Goal: Navigation & Orientation: Find specific page/section

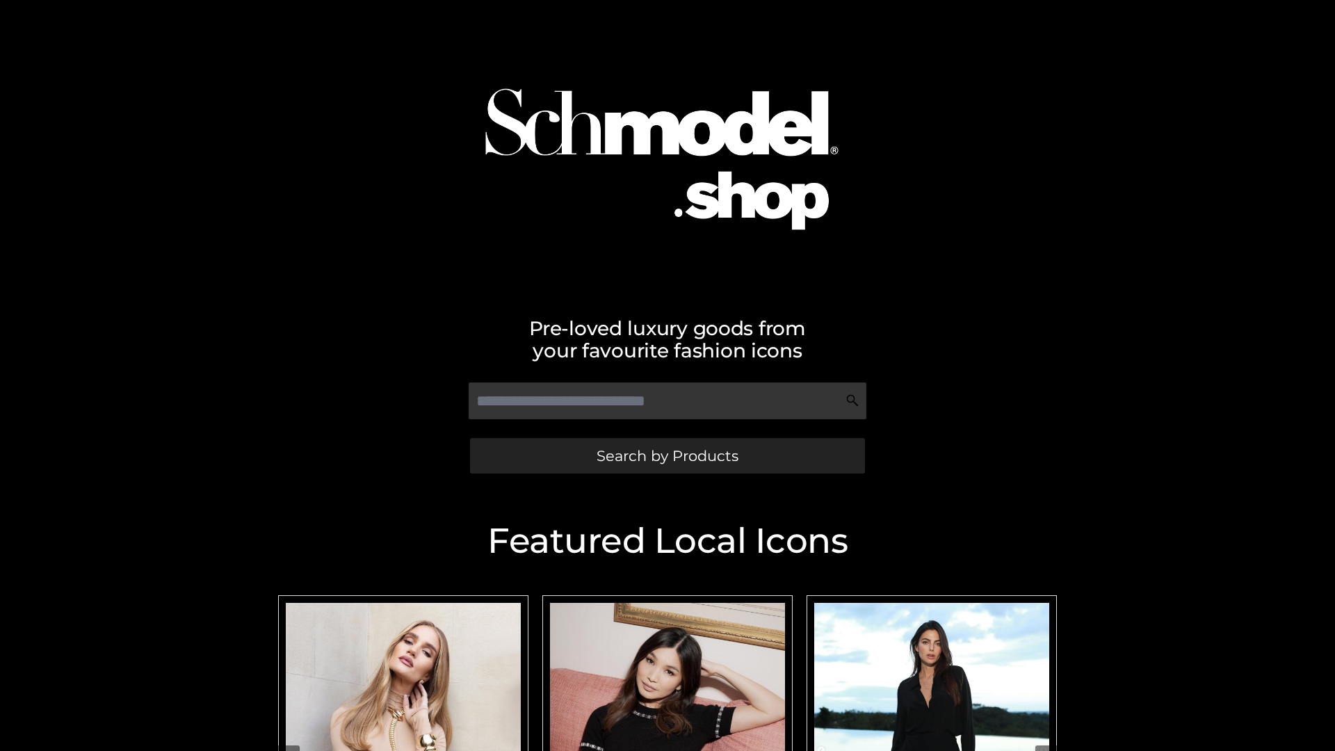
click at [667, 455] on span "Search by Products" at bounding box center [667, 455] width 142 height 15
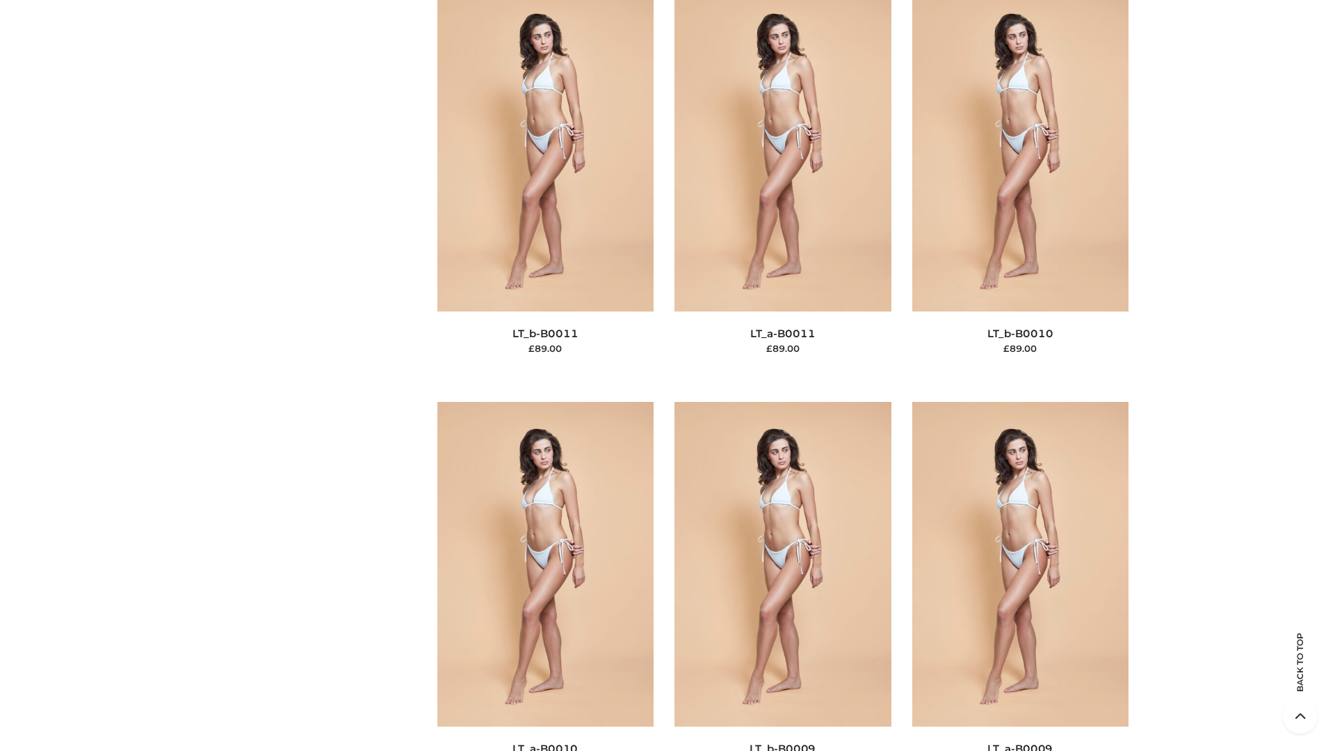
scroll to position [6244, 0]
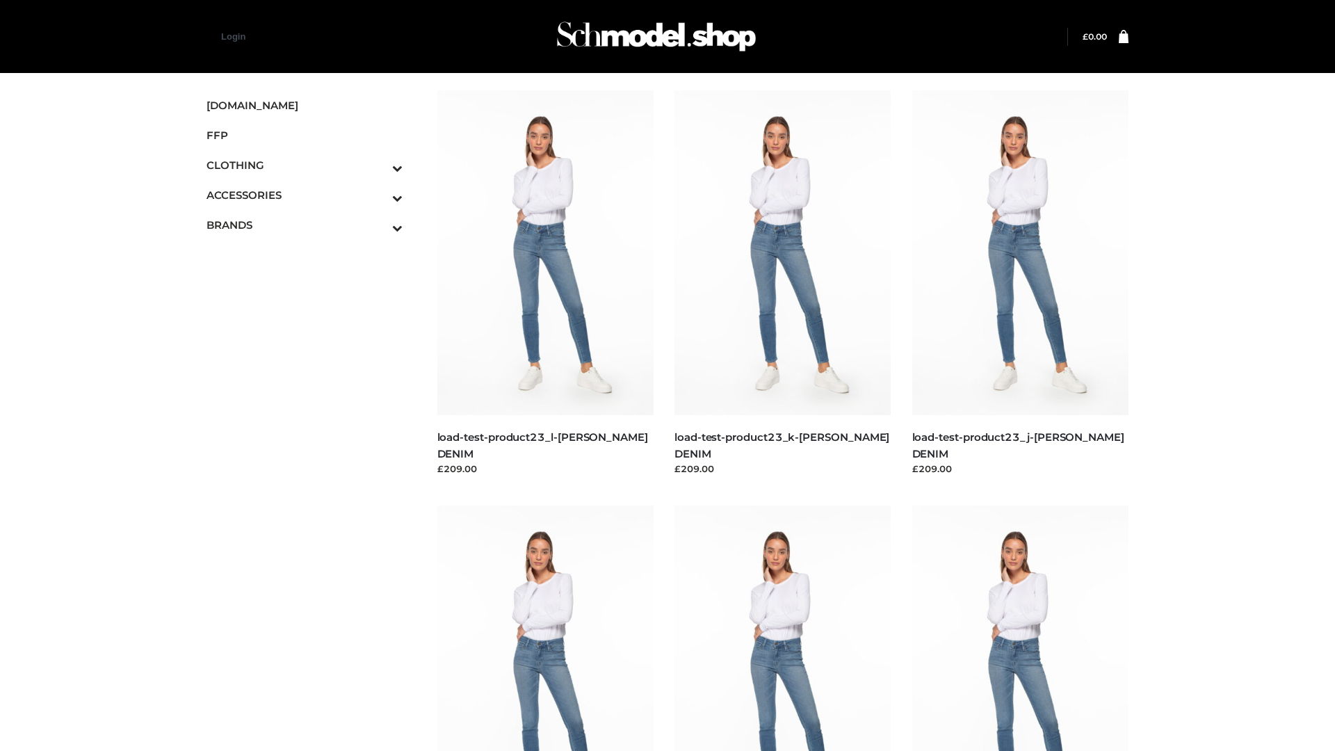
scroll to position [1219, 0]
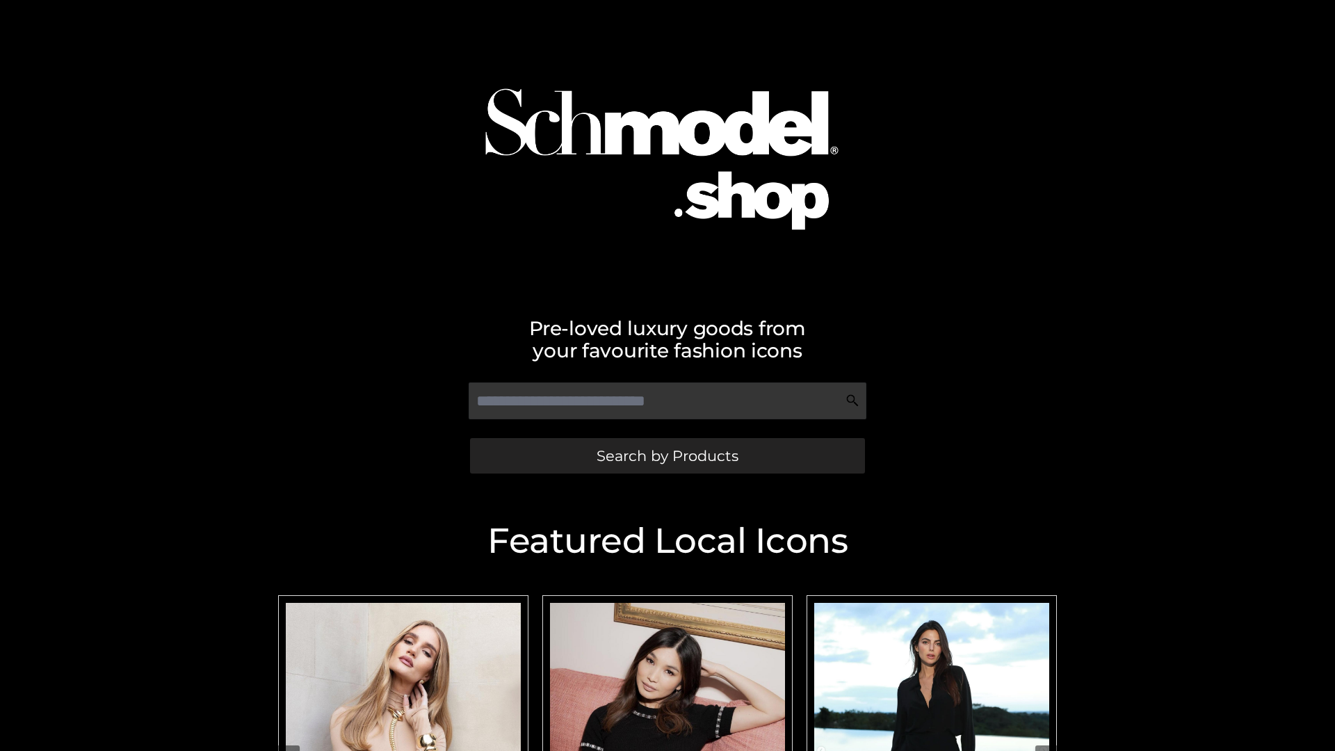
click at [667, 455] on span "Search by Products" at bounding box center [667, 455] width 142 height 15
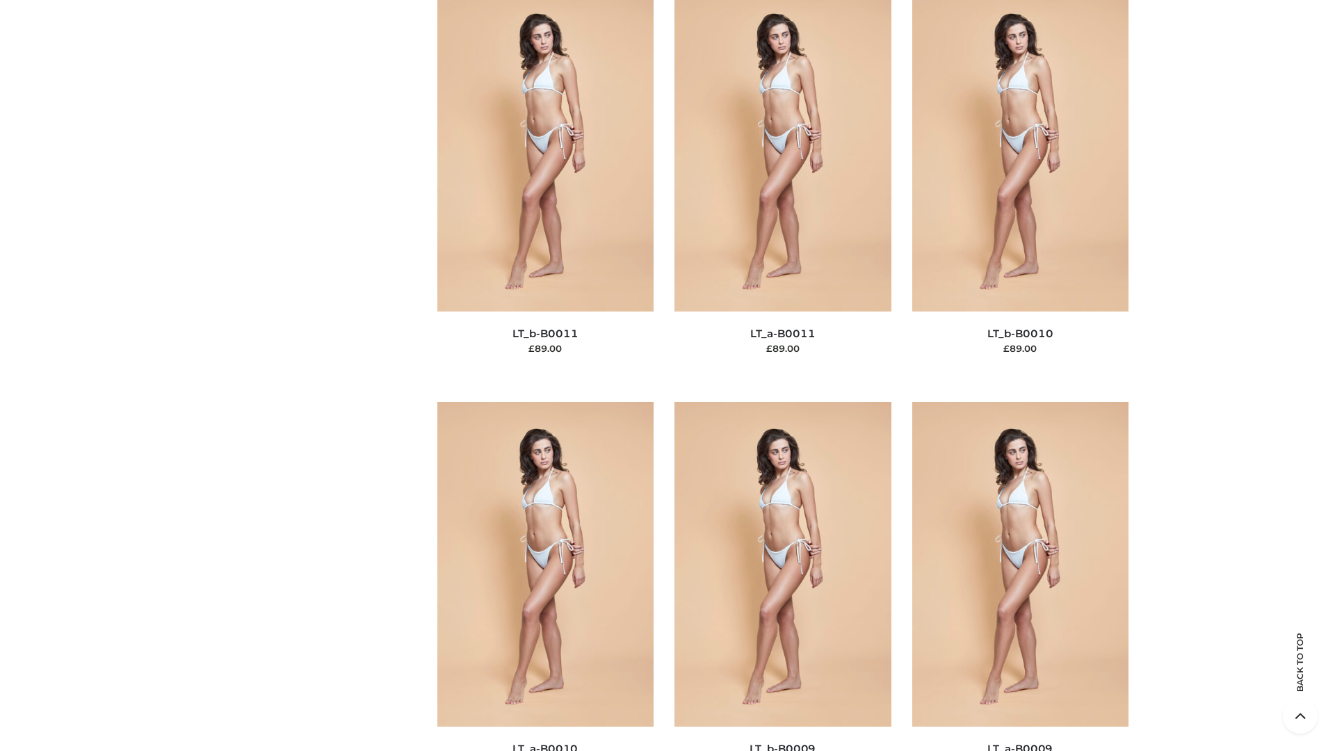
scroll to position [6244, 0]
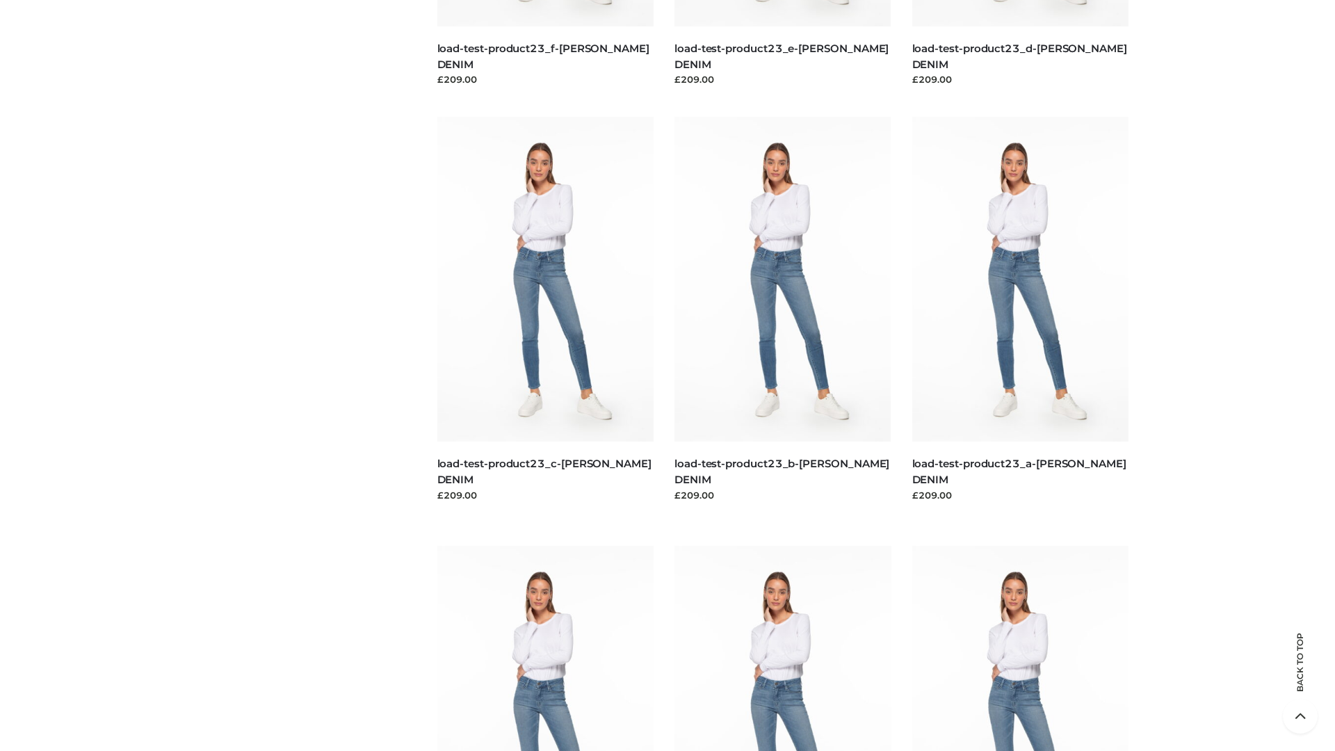
scroll to position [1219, 0]
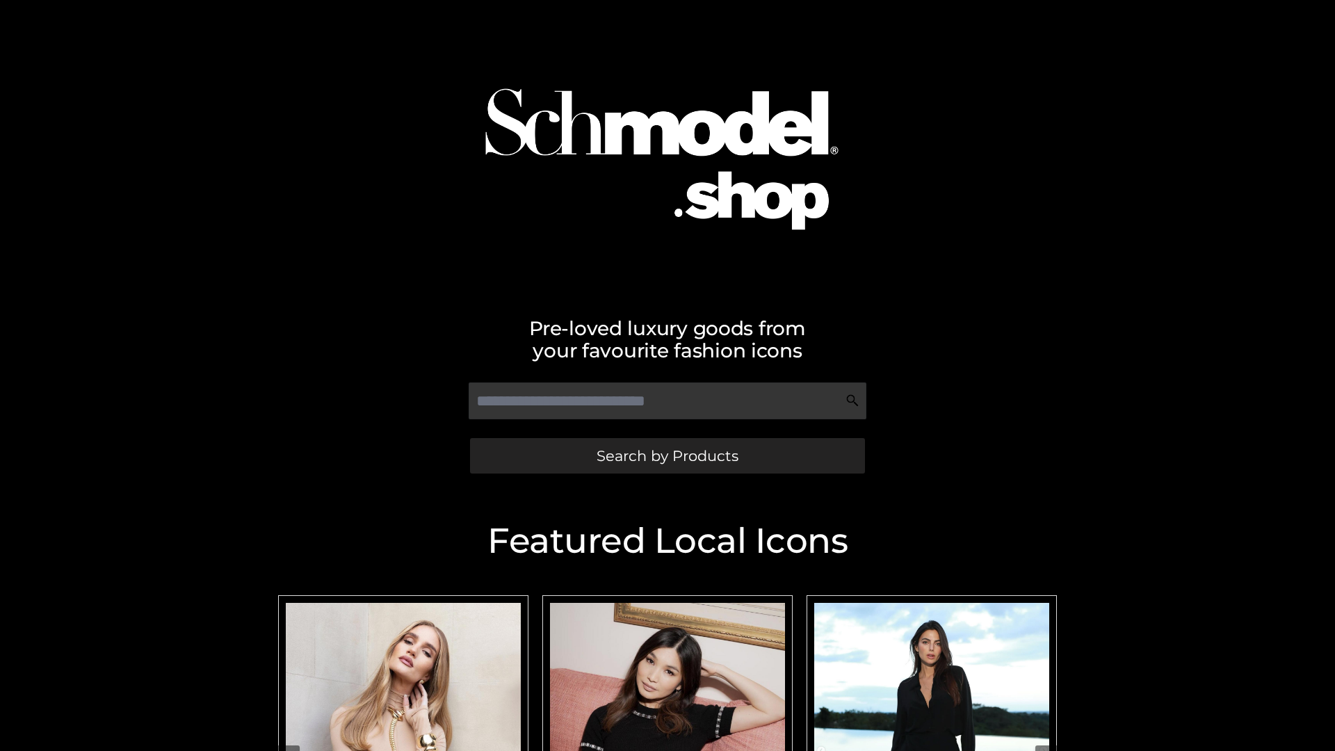
click at [667, 455] on span "Search by Products" at bounding box center [667, 455] width 142 height 15
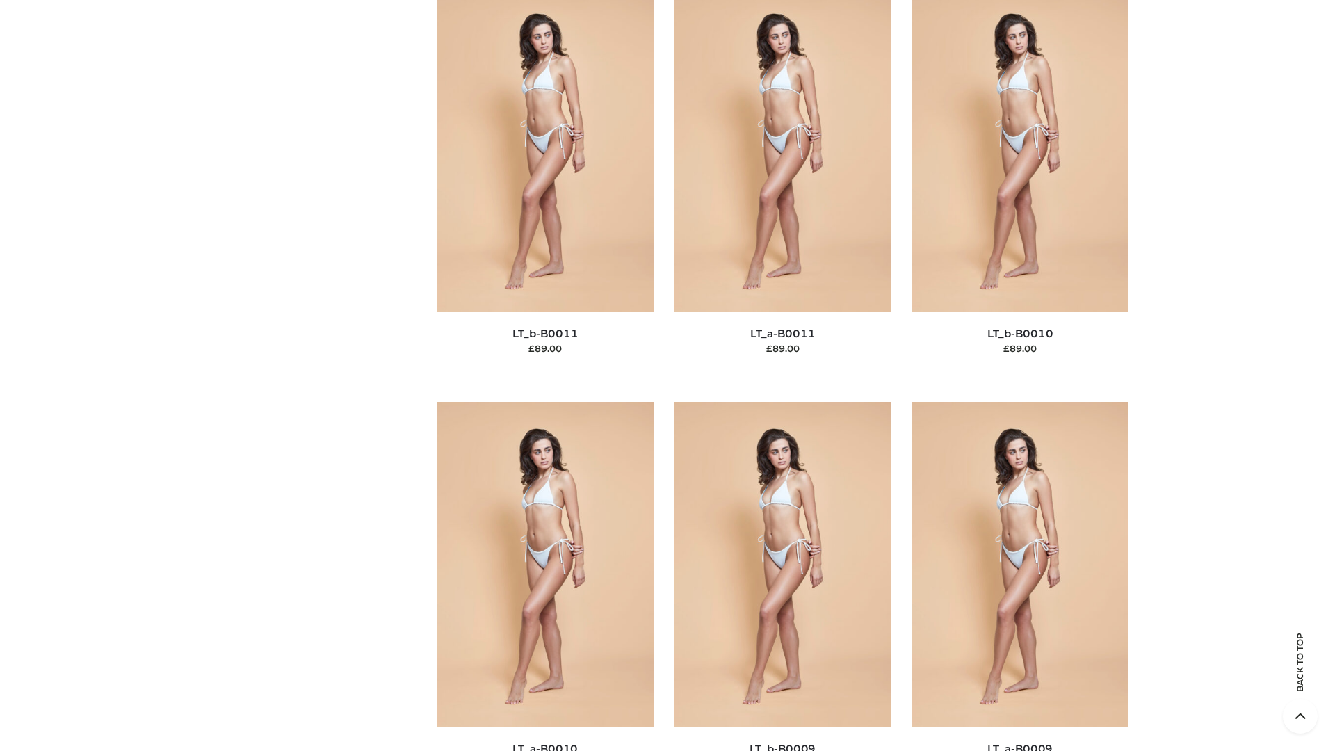
scroll to position [6244, 0]
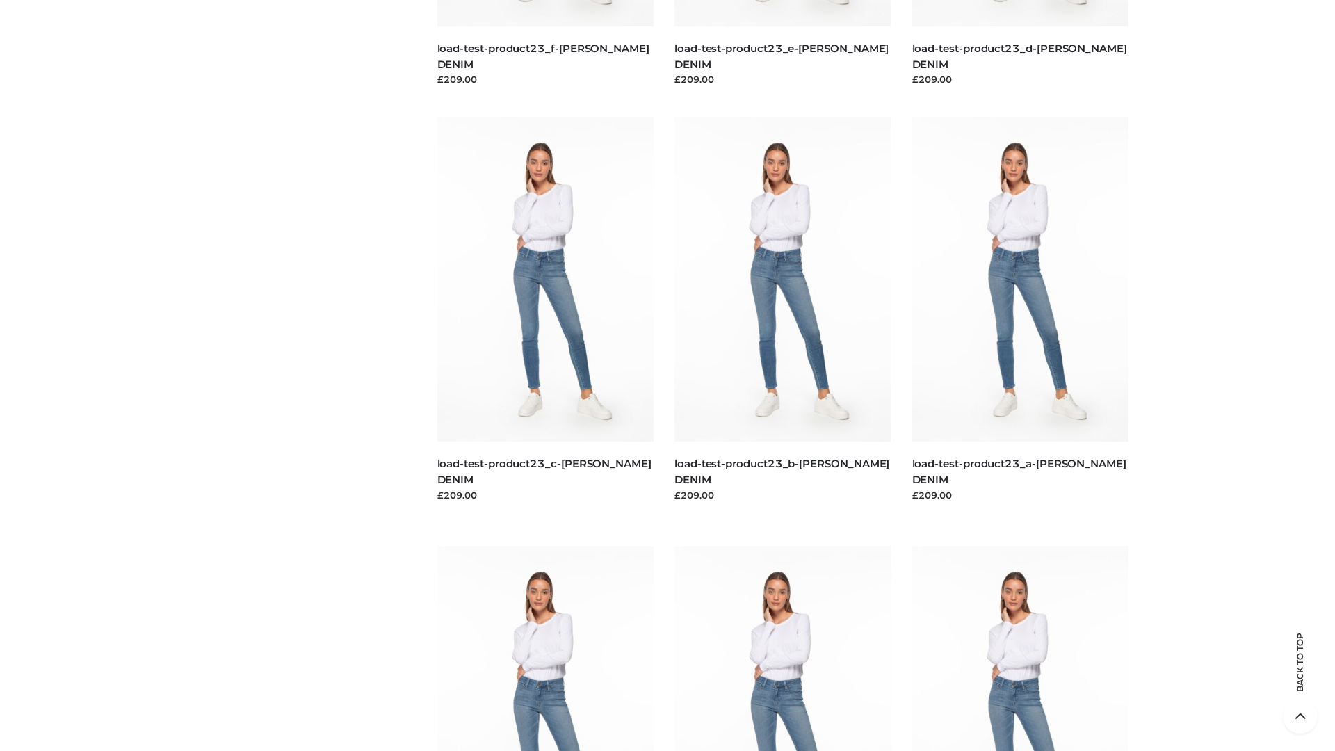
scroll to position [1219, 0]
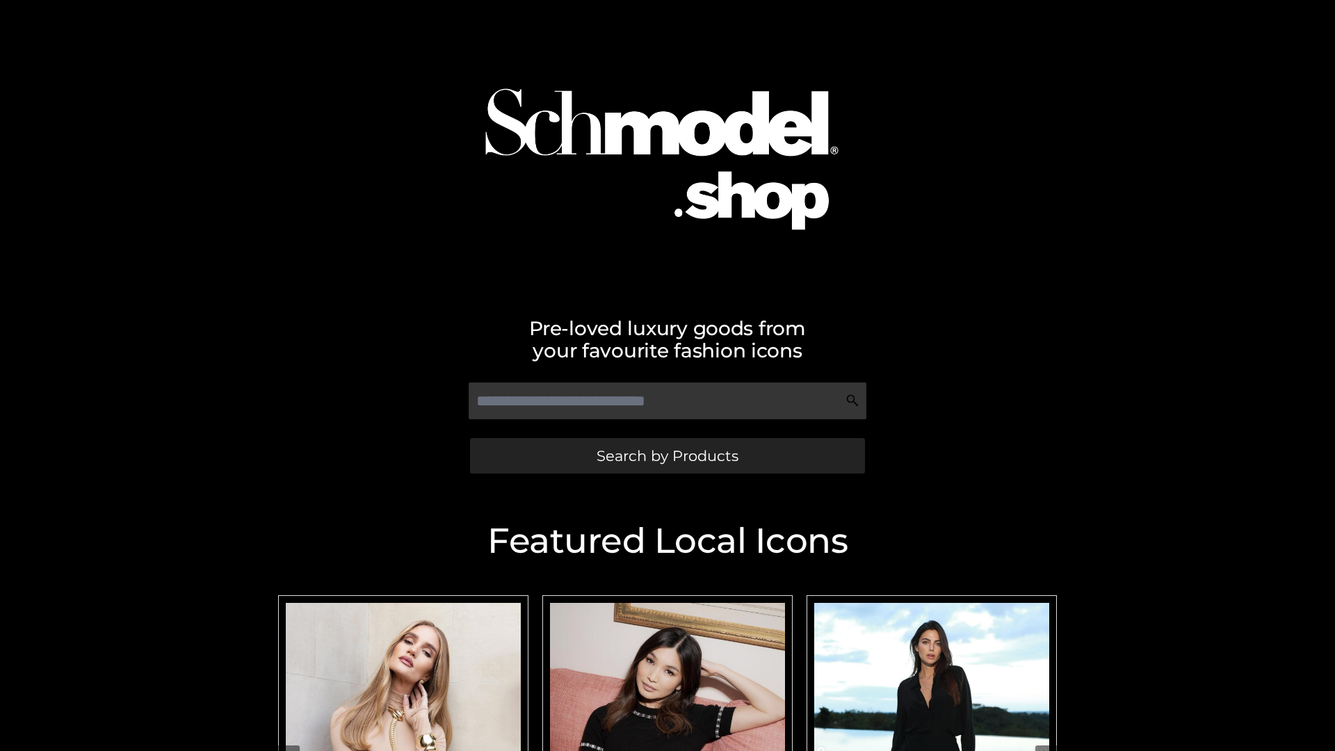
click at [667, 455] on span "Search by Products" at bounding box center [667, 455] width 142 height 15
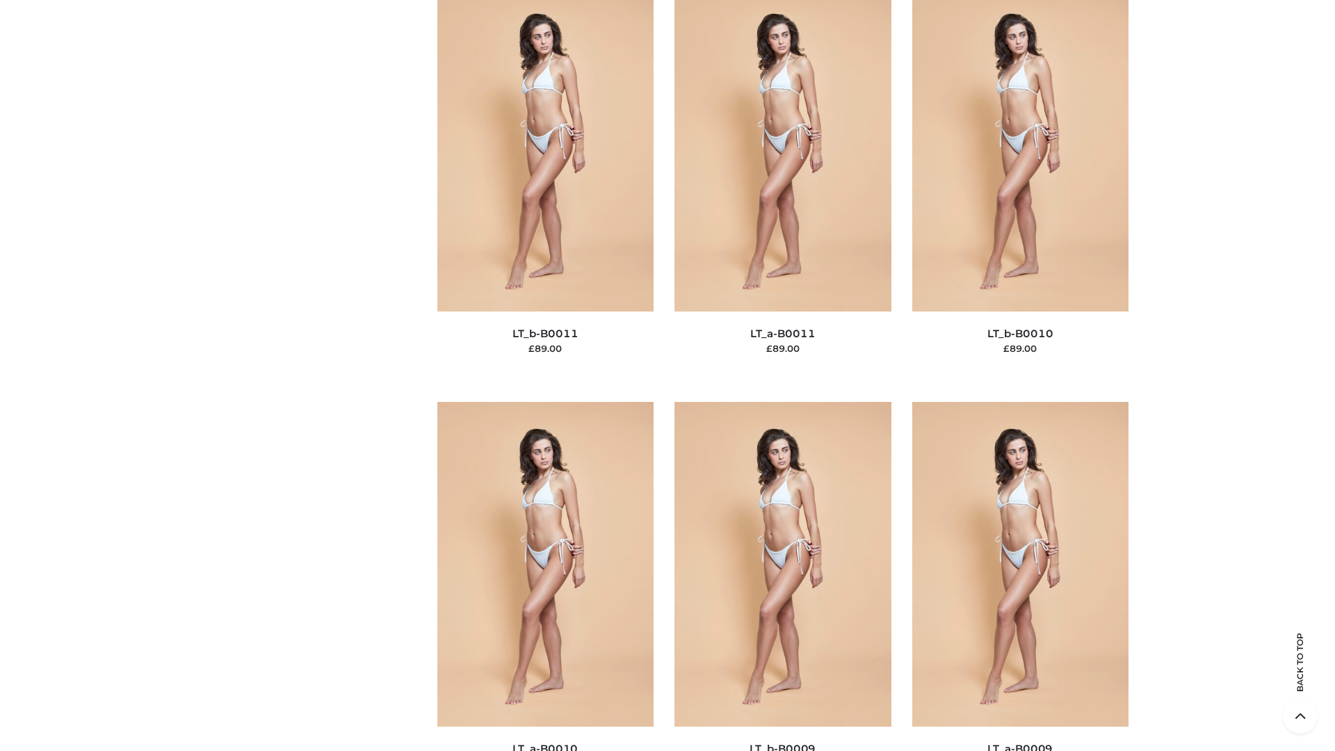
scroll to position [6244, 0]
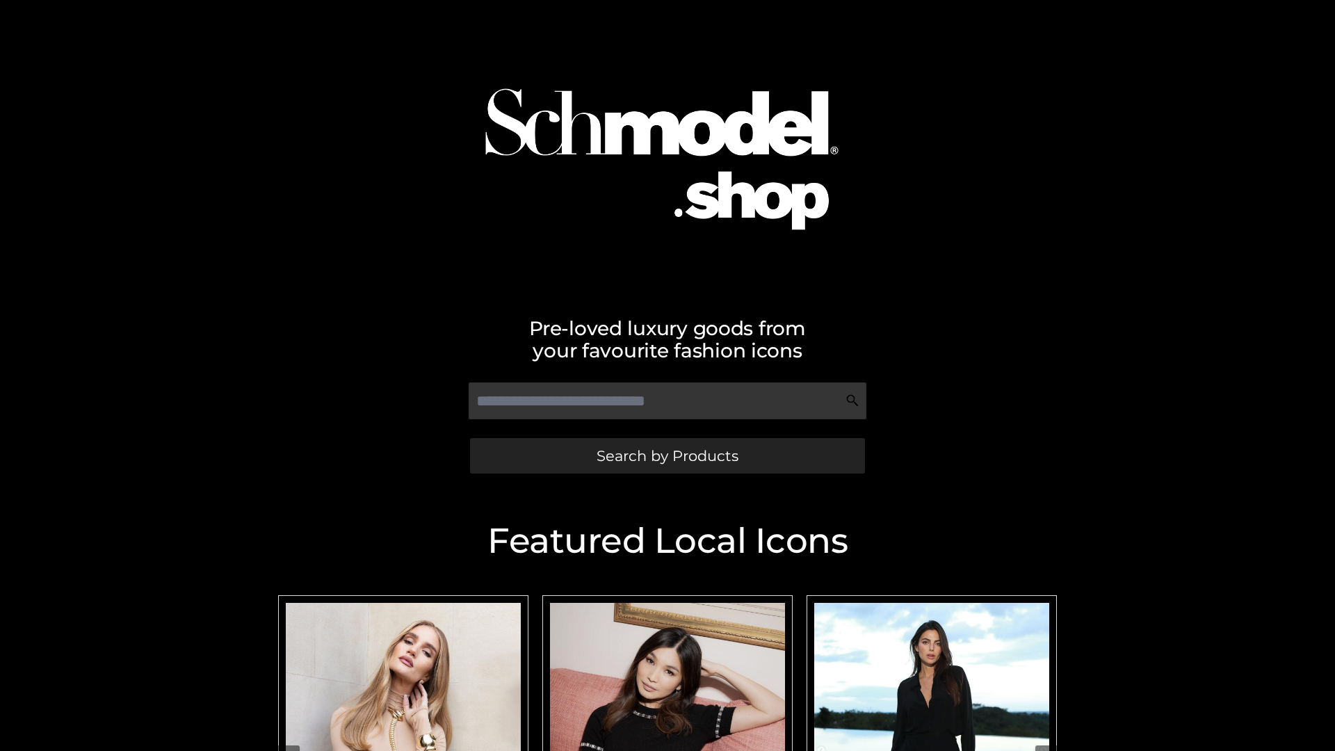
click at [667, 455] on span "Search by Products" at bounding box center [667, 455] width 142 height 15
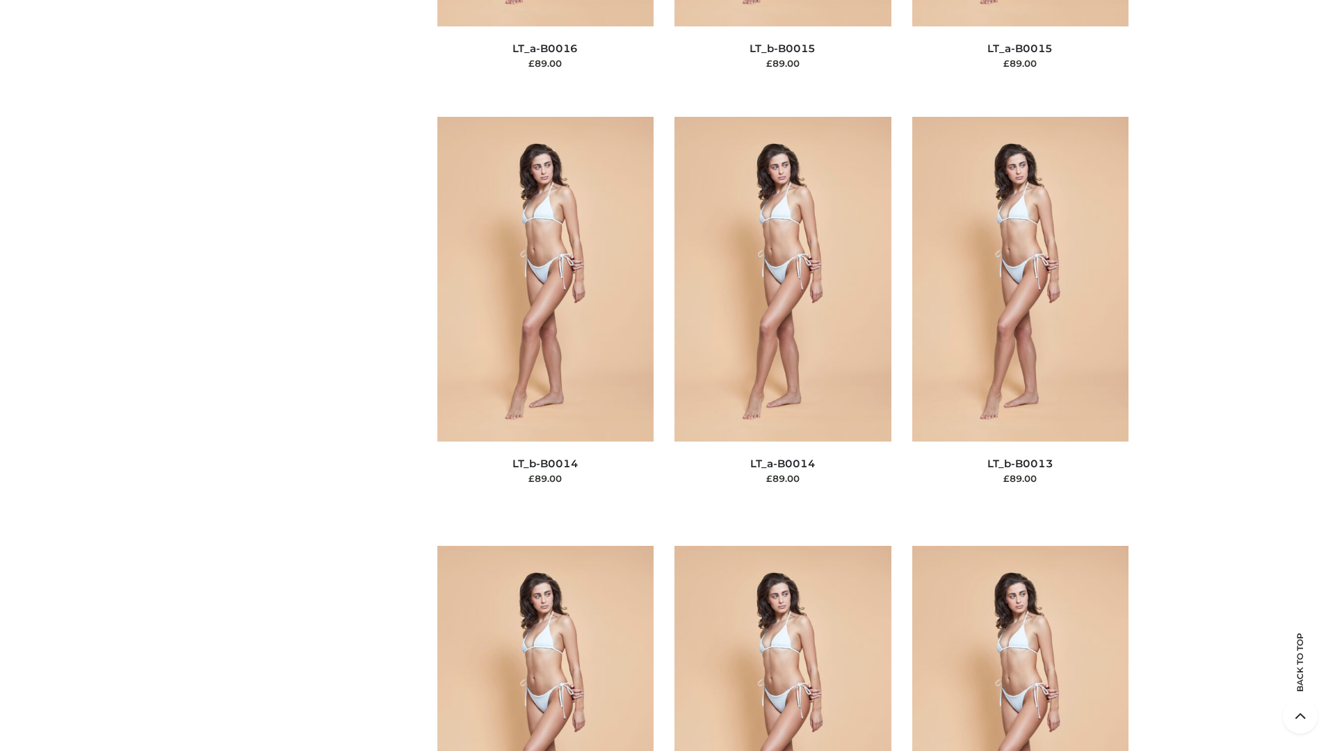
scroll to position [6244, 0]
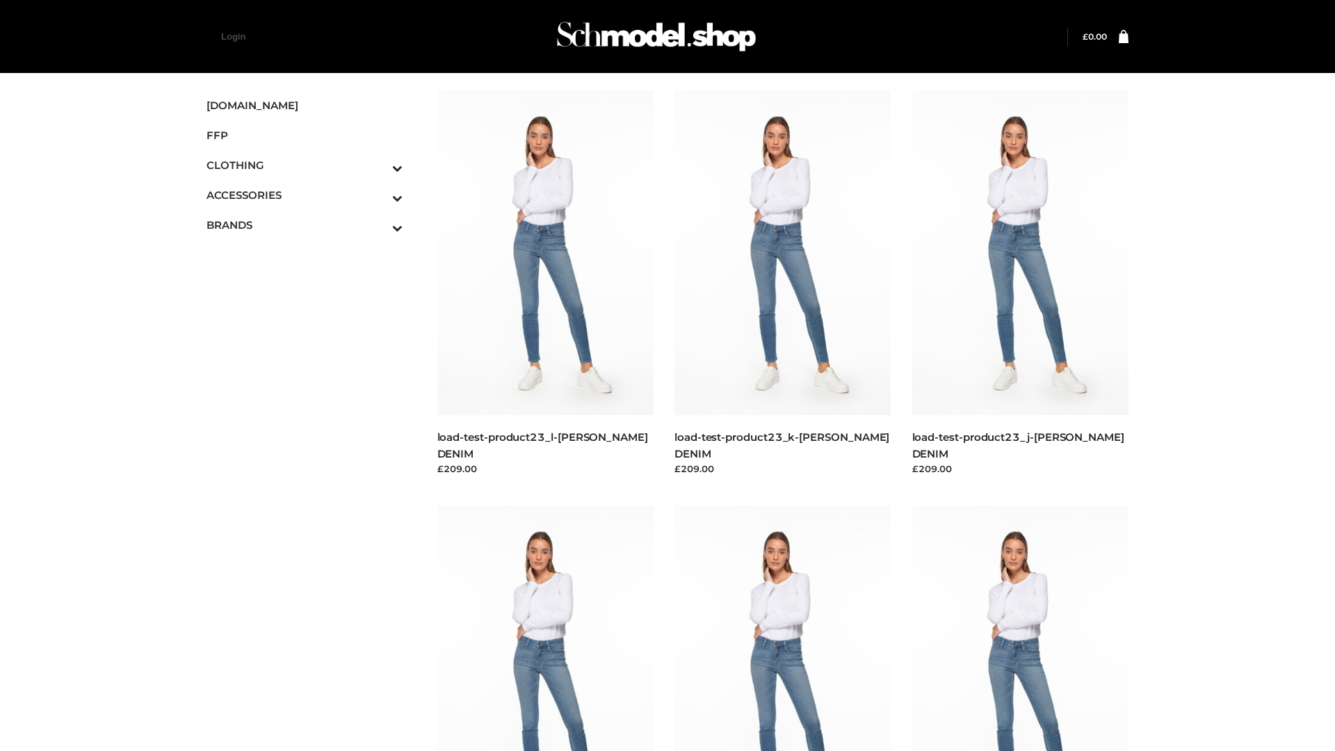
scroll to position [1219, 0]
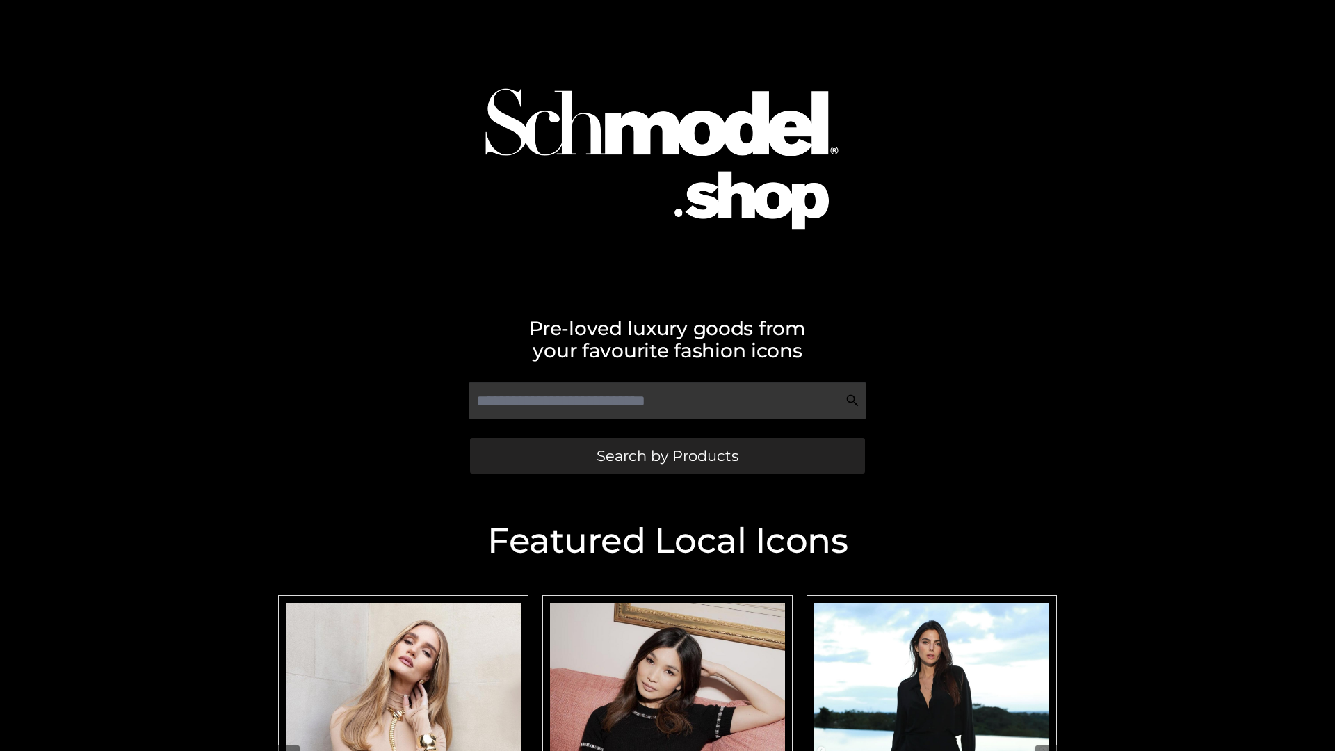
click at [667, 455] on span "Search by Products" at bounding box center [667, 455] width 142 height 15
